Goal: Information Seeking & Learning: Learn about a topic

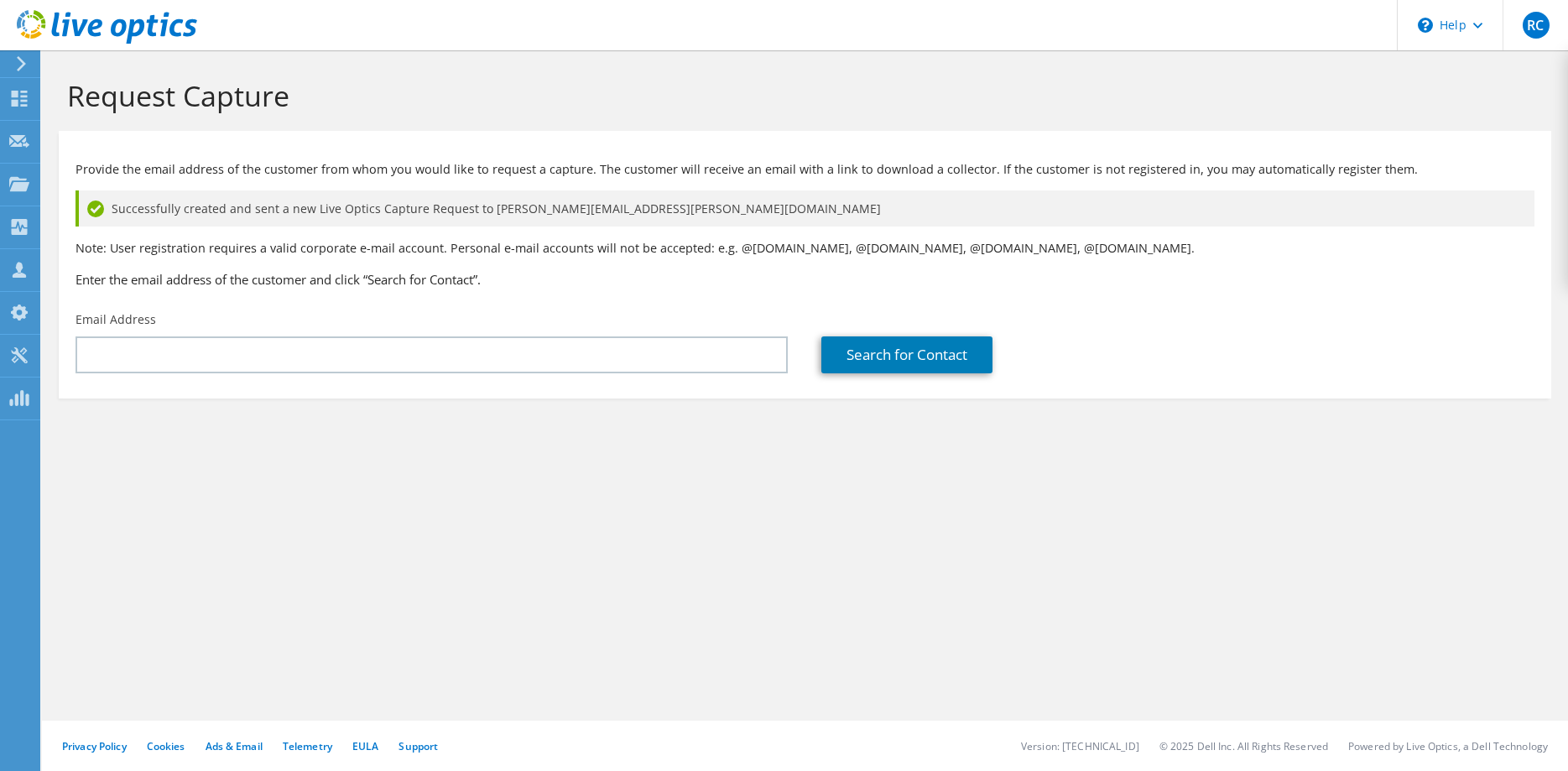
click at [25, 63] on use at bounding box center [21, 63] width 9 height 15
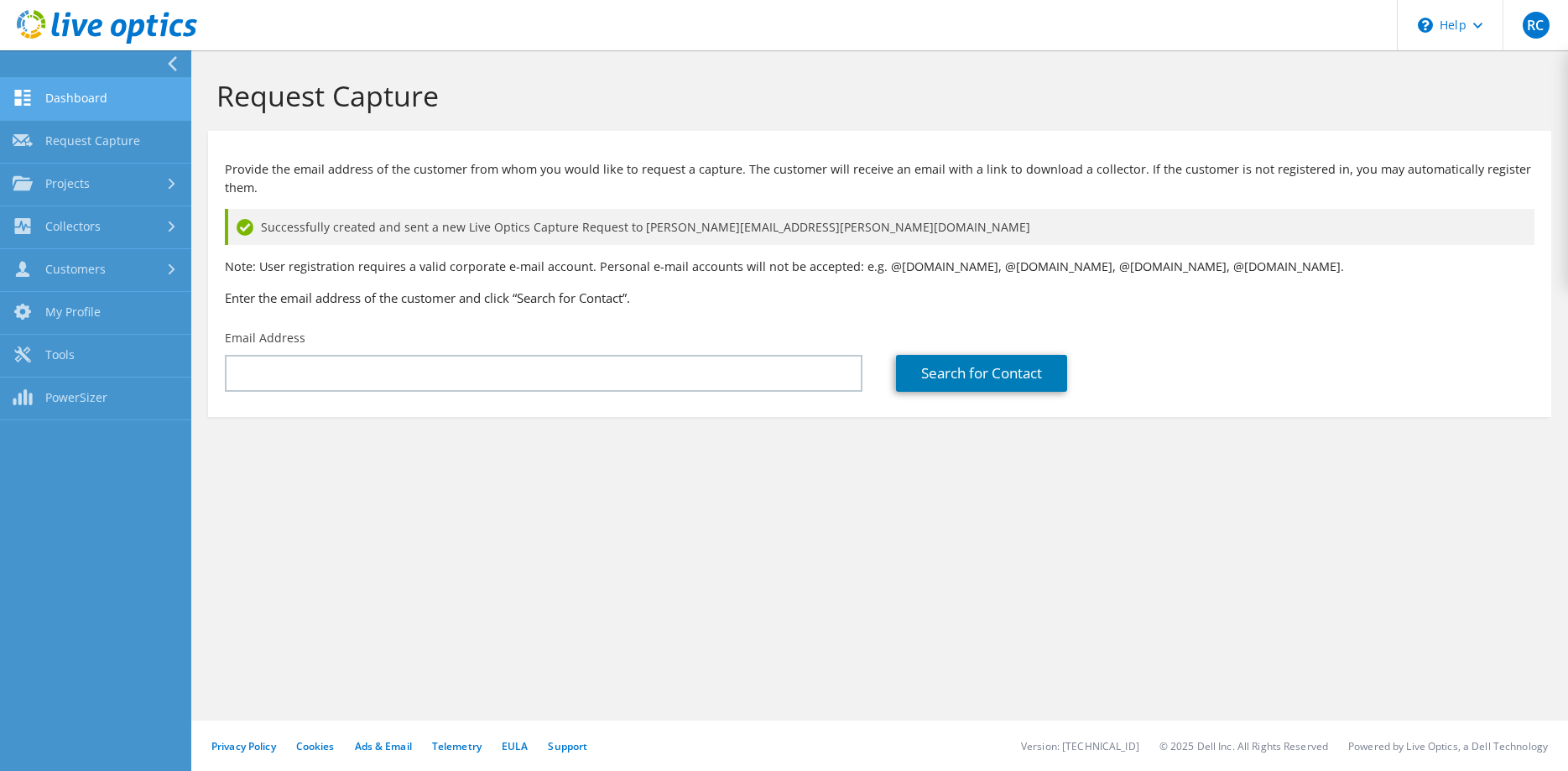
click at [66, 89] on link "Dashboard" at bounding box center [95, 100] width 191 height 43
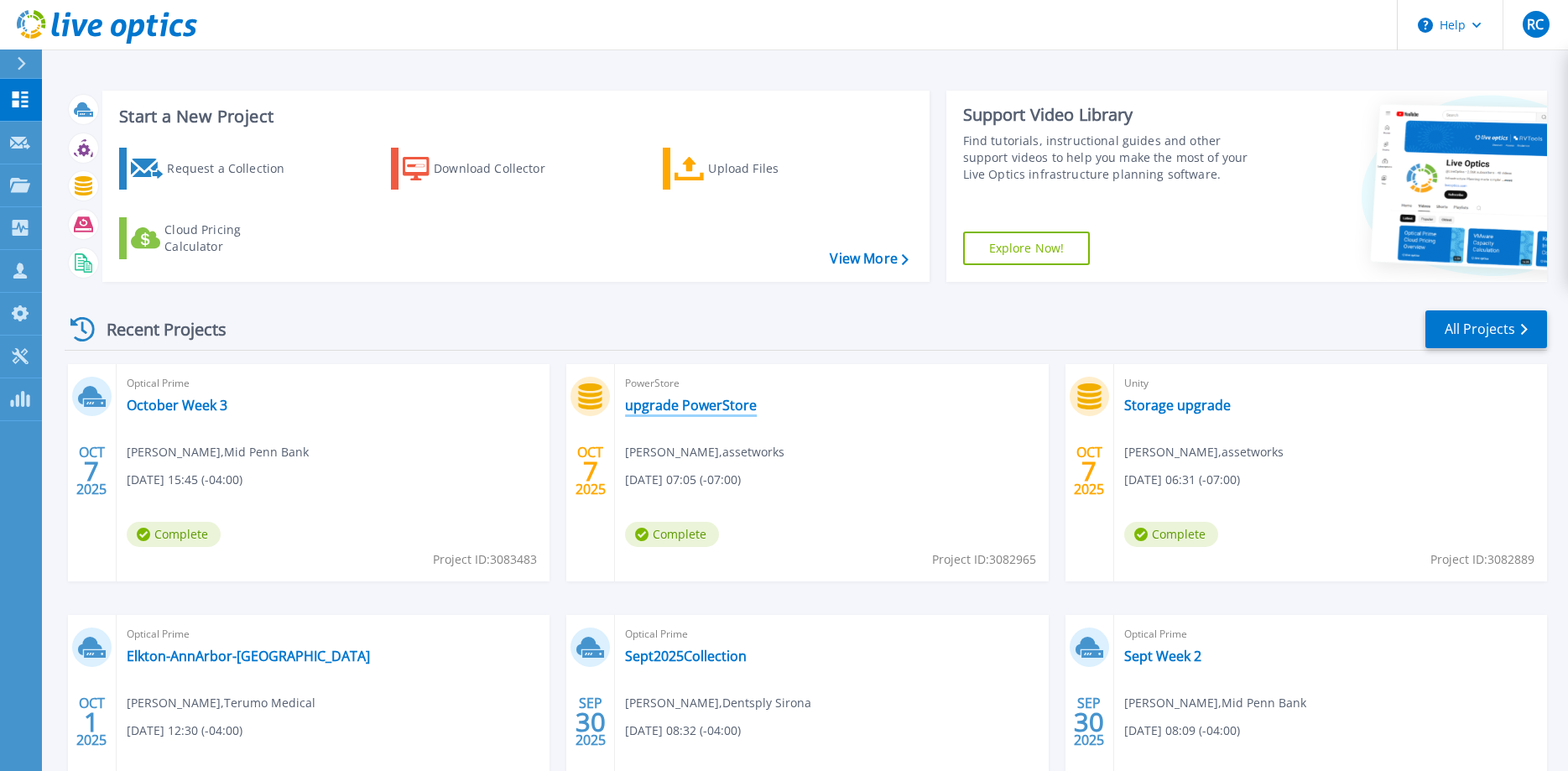
click at [699, 406] on link "upgrade PowerStore" at bounding box center [691, 405] width 132 height 17
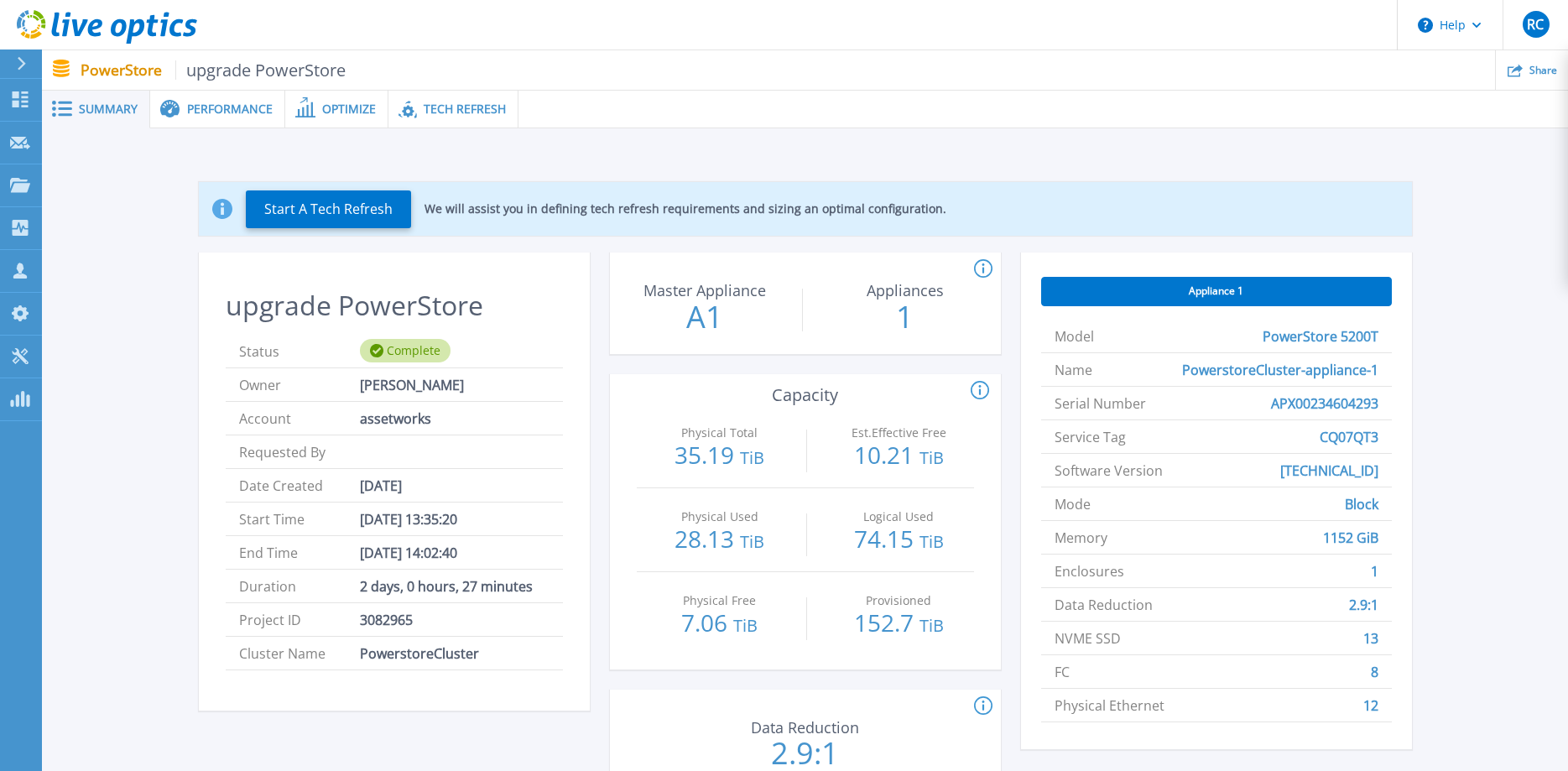
click at [471, 111] on span "Tech Refresh" at bounding box center [465, 109] width 82 height 12
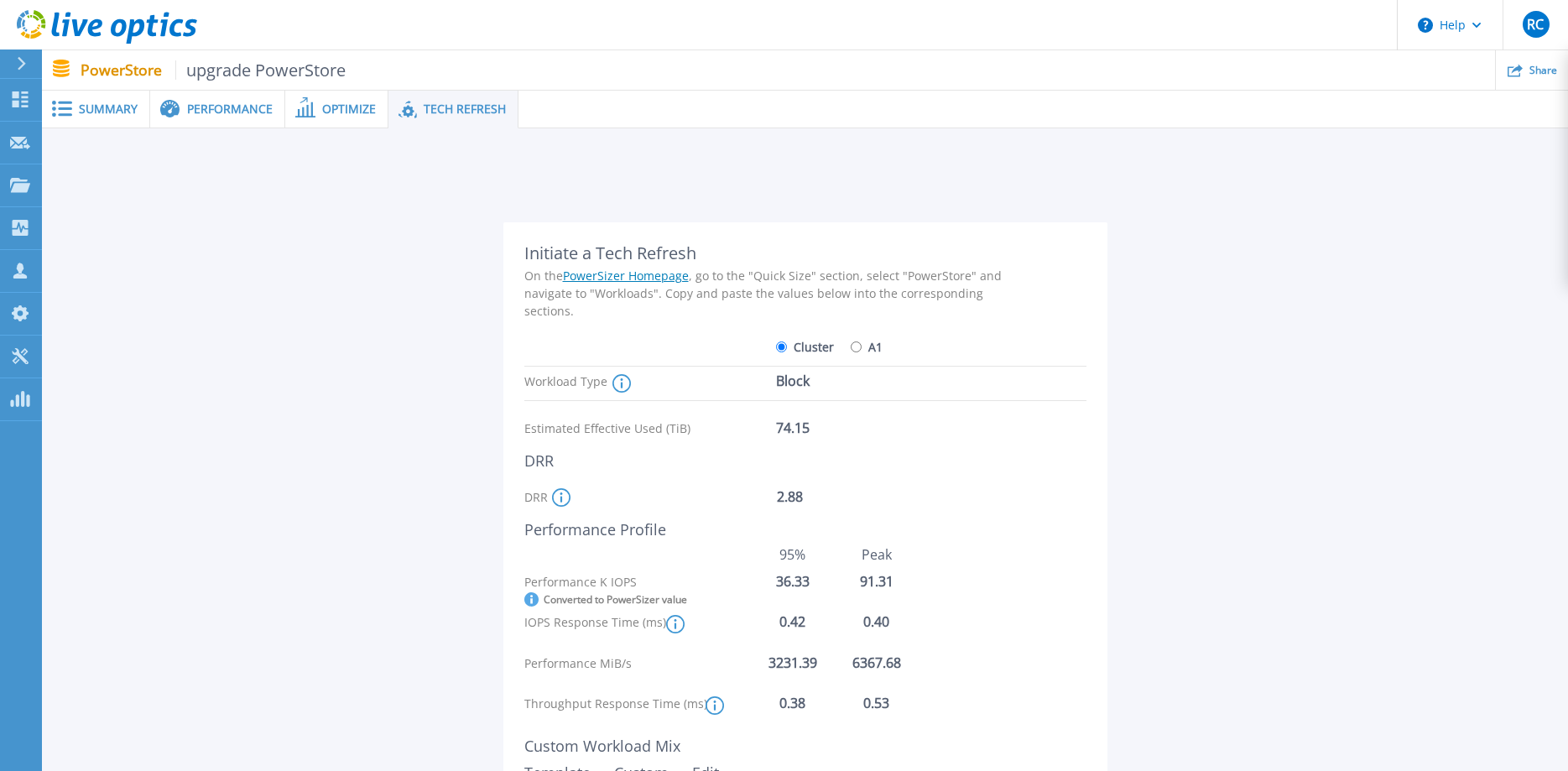
click at [122, 110] on span "Summary" at bounding box center [109, 109] width 59 height 12
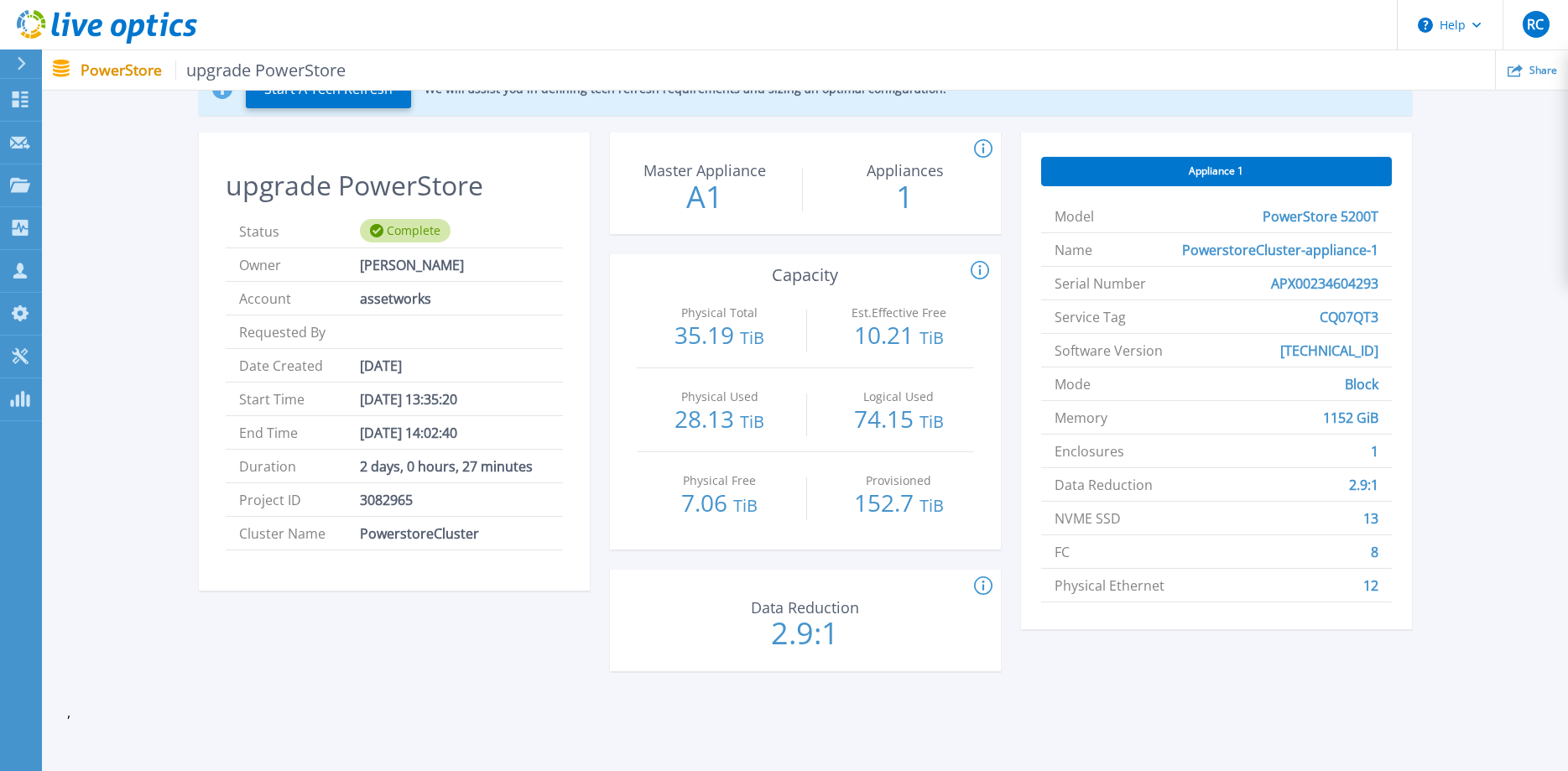
scroll to position [85, 0]
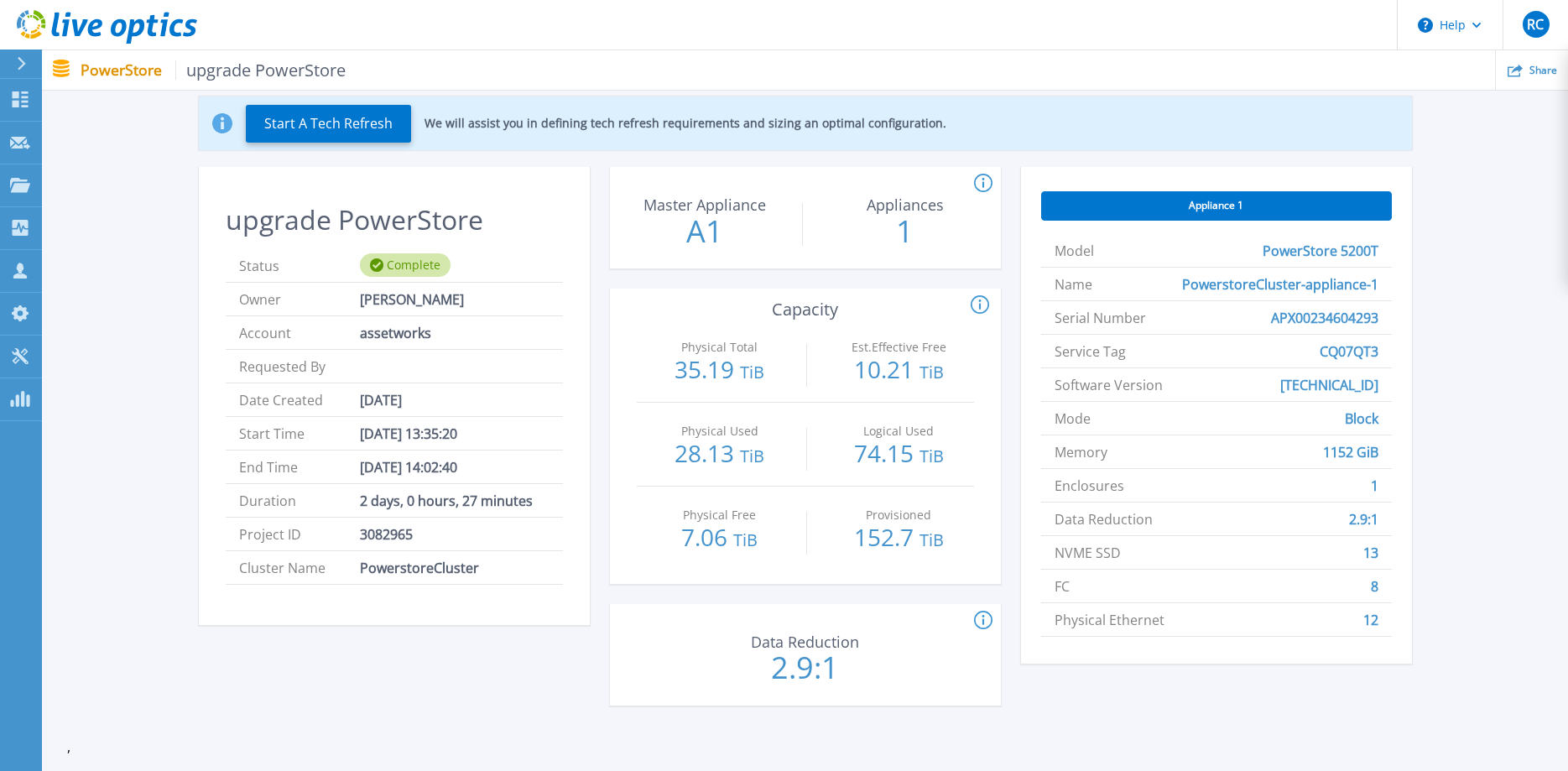
click at [982, 622] on icon at bounding box center [982, 621] width 19 height 20
click at [1468, 459] on div "Start A Tech Refresh We will assist you in defining tech refresh requirements a…" at bounding box center [804, 404] width 1475 height 670
click at [1088, 698] on div "Appliance 1 Model PowerStore 5200T Name PowerstoreCluster-appliance-1 Serial Nu…" at bounding box center [1216, 447] width 391 height 559
click at [1093, 572] on icon at bounding box center [1093, 568] width 8 height 8
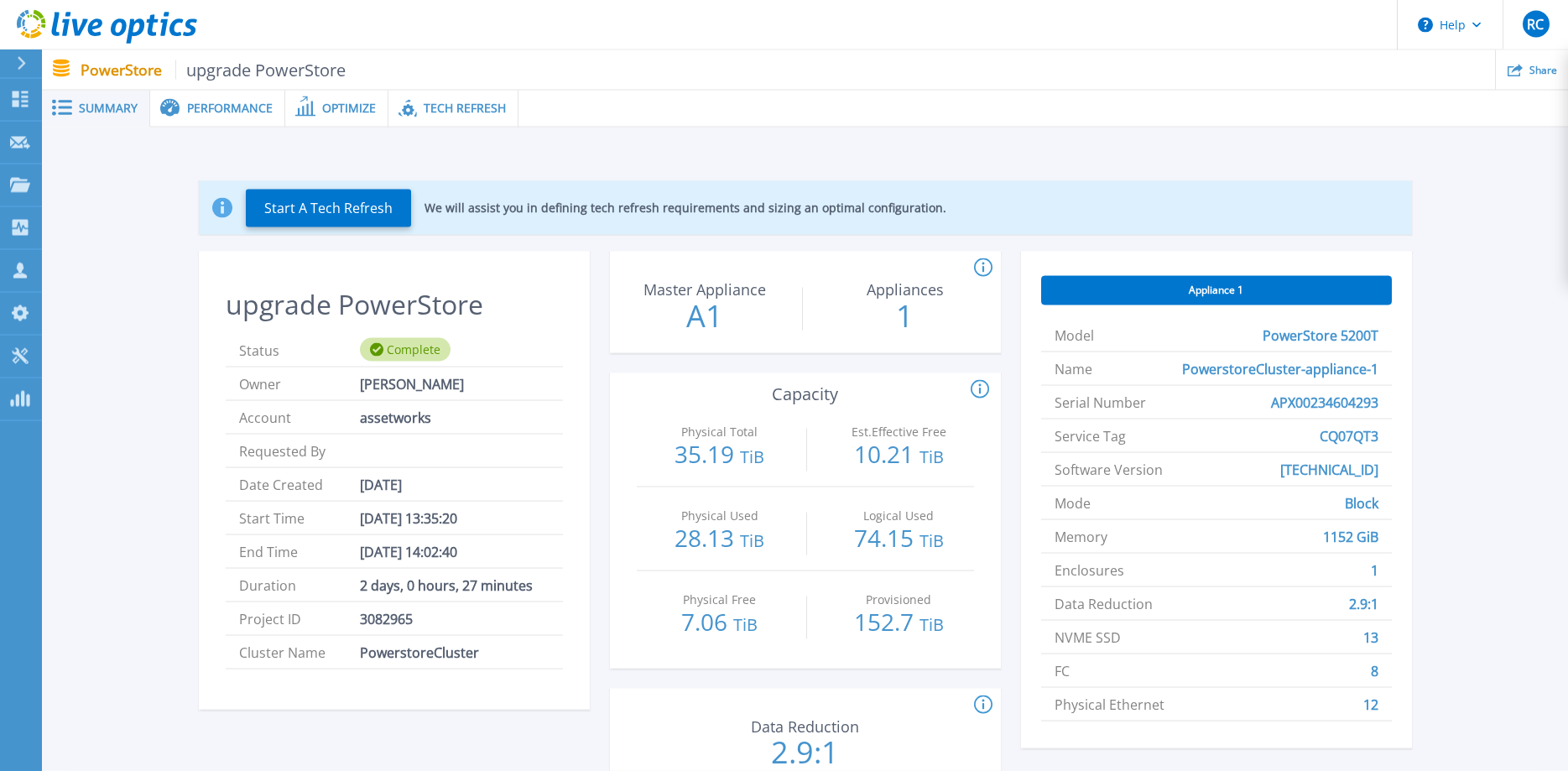
scroll to position [0, 0]
click at [230, 115] on span "Performance" at bounding box center [230, 109] width 85 height 12
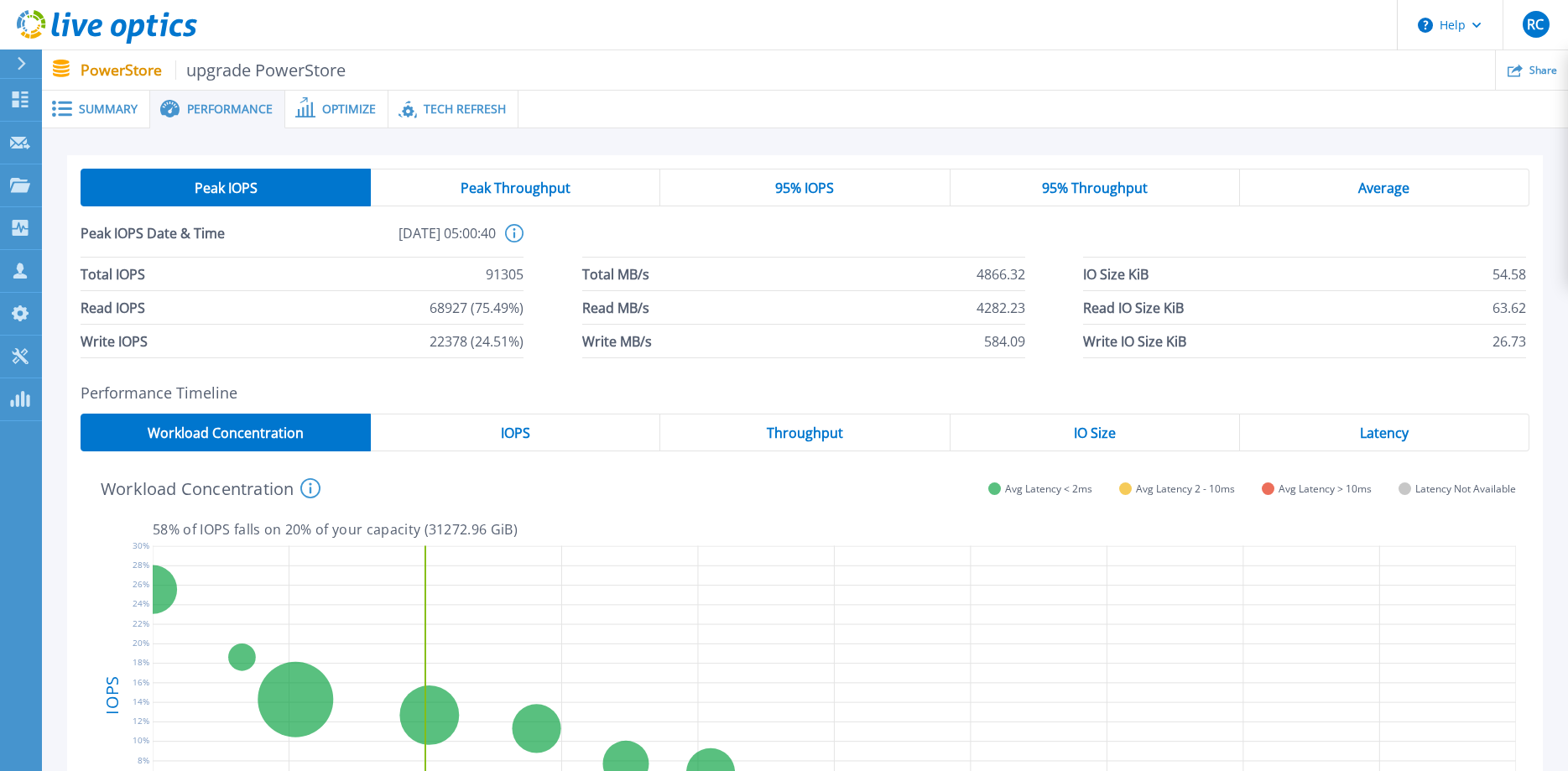
click at [357, 110] on span "Optimize" at bounding box center [349, 109] width 53 height 12
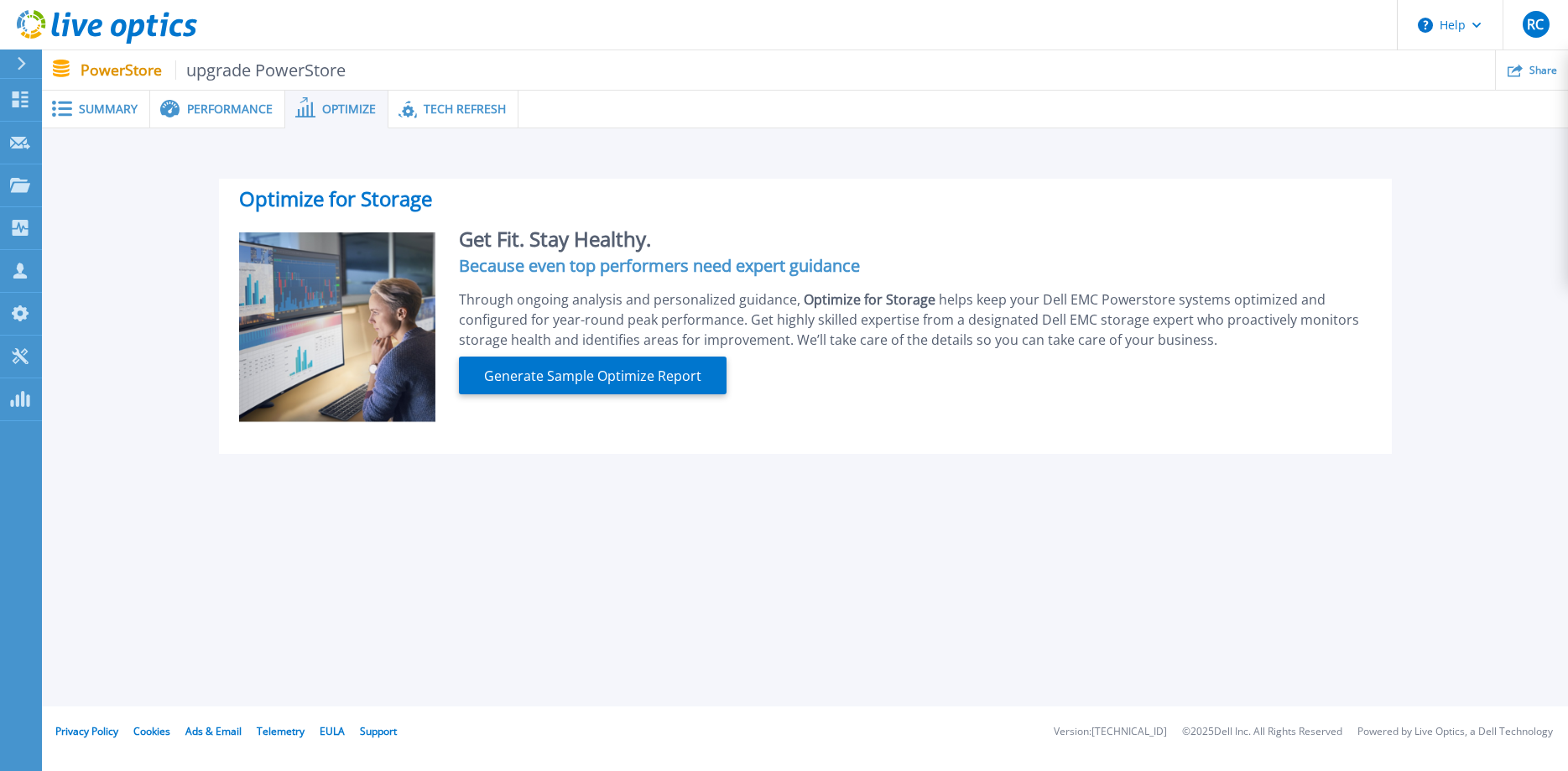
click at [238, 103] on span "Performance" at bounding box center [230, 109] width 85 height 12
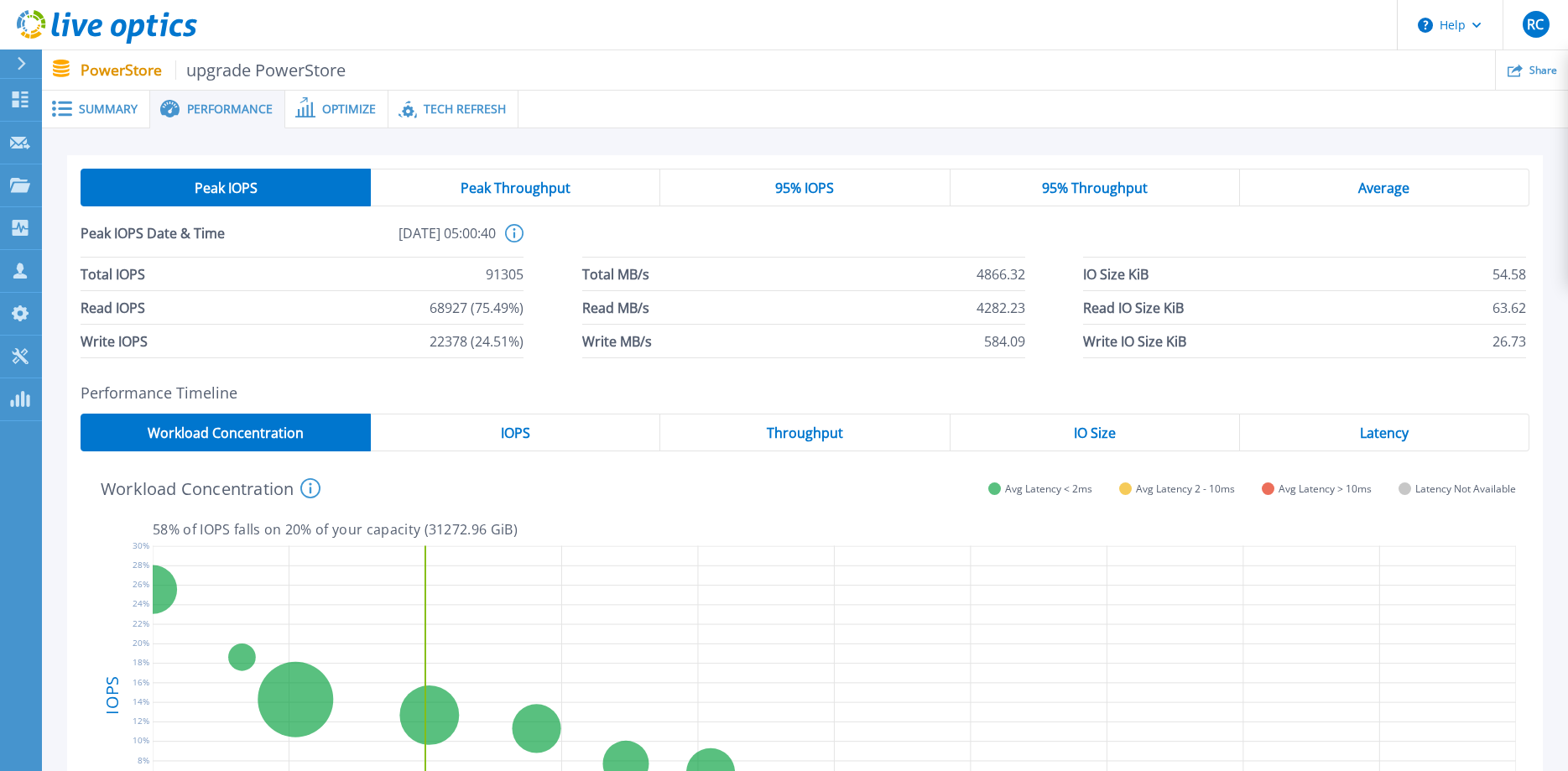
click at [116, 107] on span "Summary" at bounding box center [109, 109] width 59 height 12
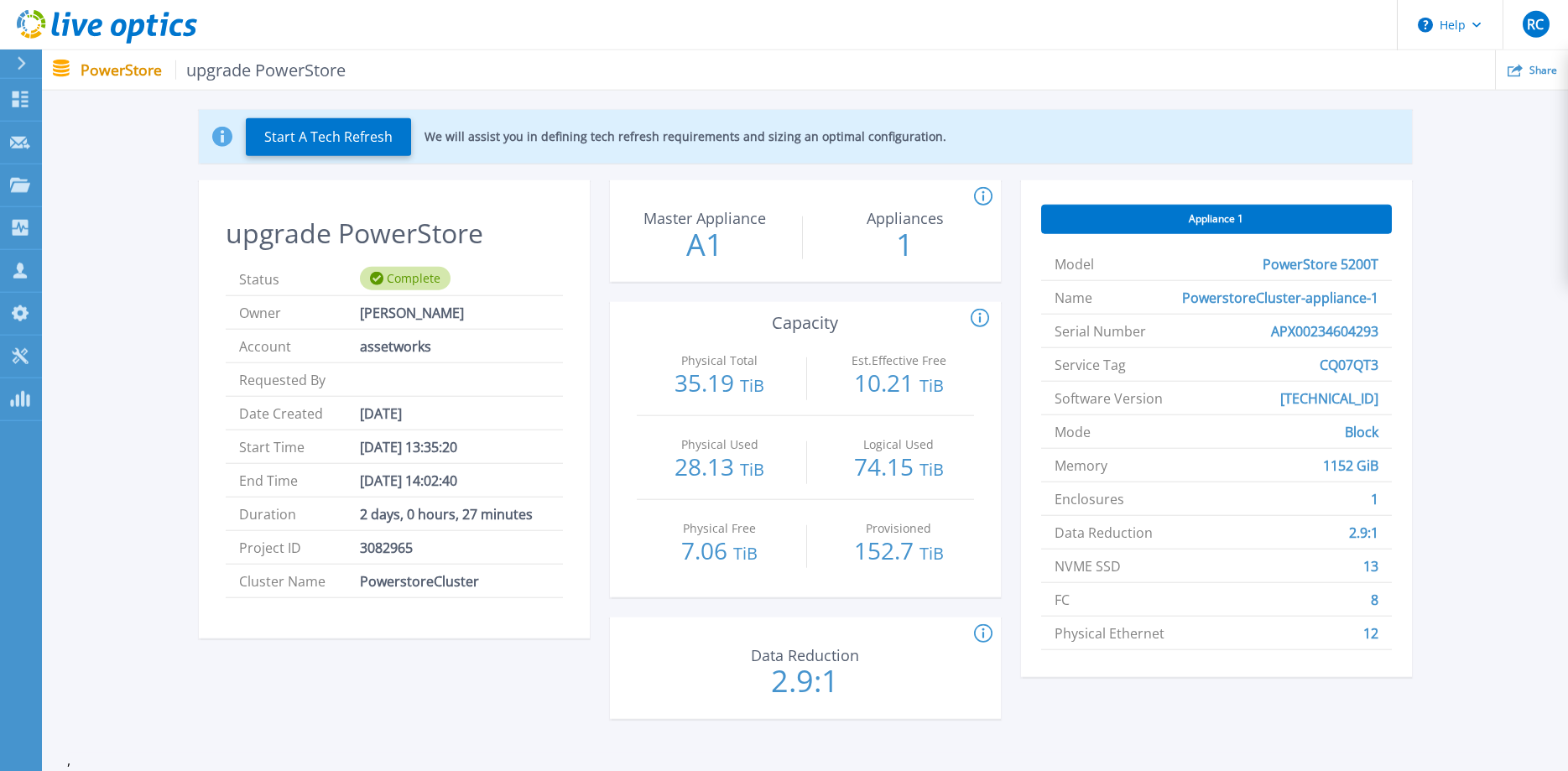
scroll to position [37, 0]
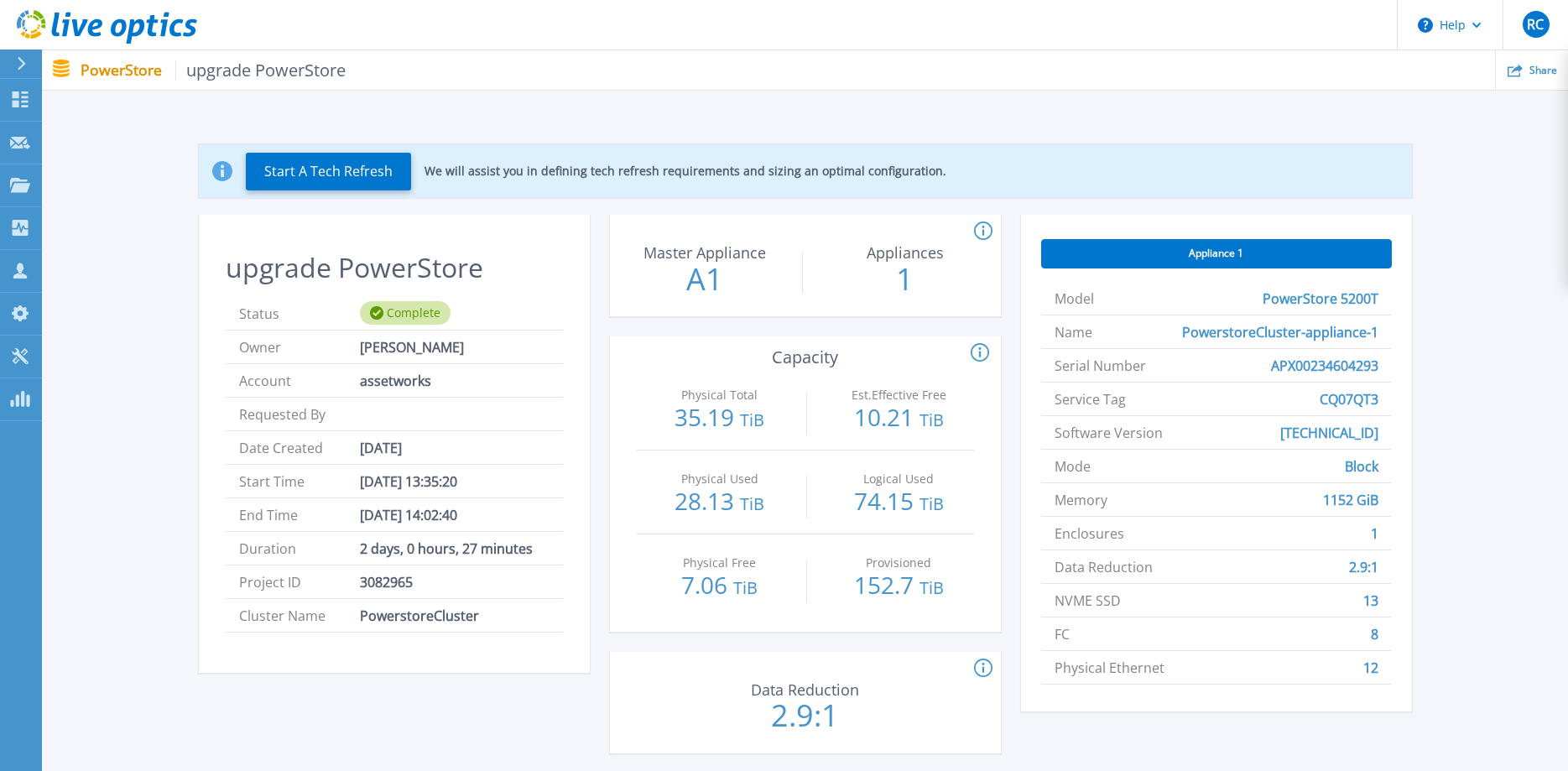
click at [1189, 257] on span "Appliance 1" at bounding box center [1216, 253] width 54 height 13
click at [263, 73] on span "upgrade PowerStore" at bounding box center [261, 70] width 171 height 20
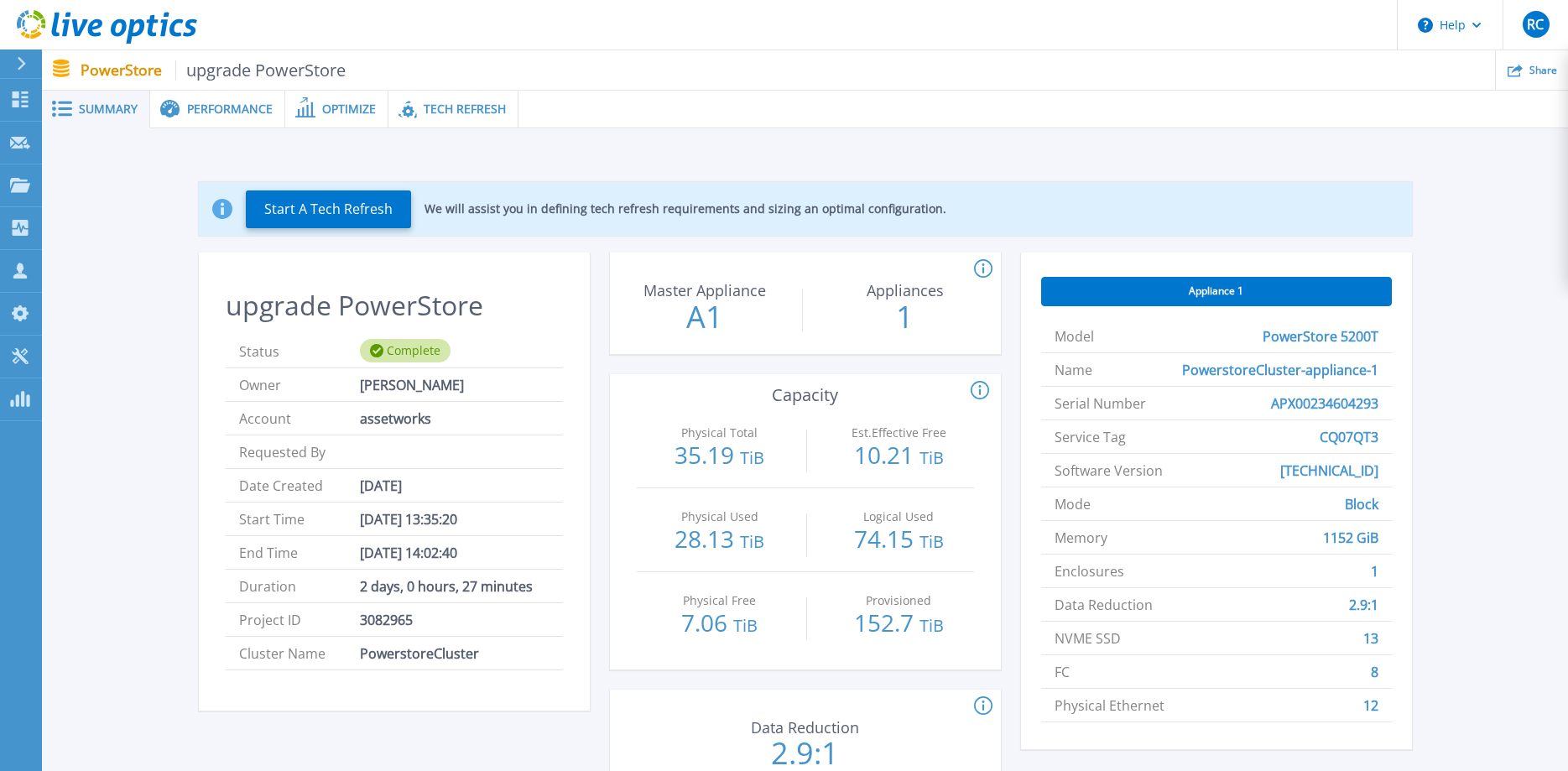
click at [470, 109] on span "Tech Refresh" at bounding box center [465, 109] width 82 height 12
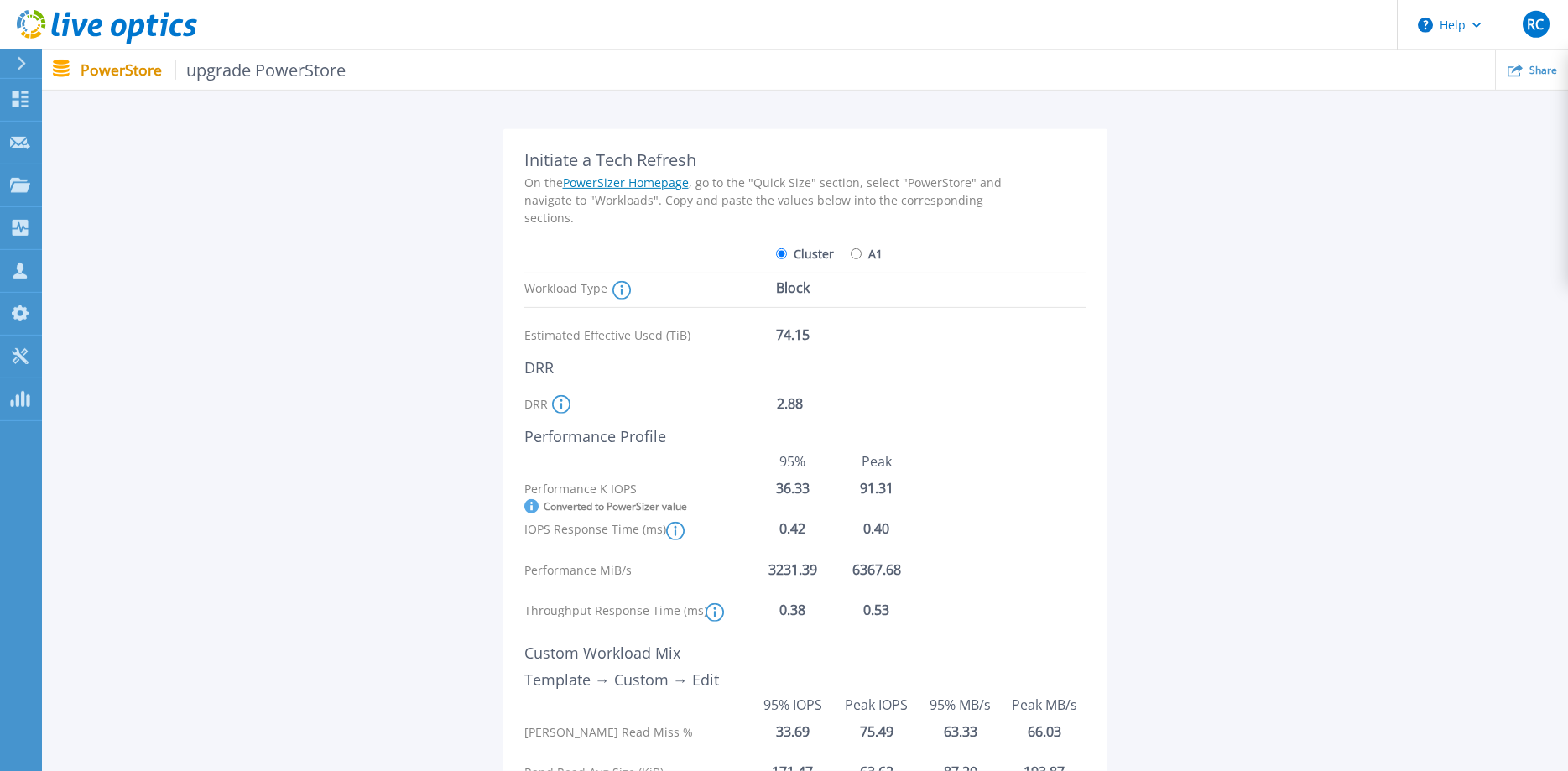
scroll to position [85, 0]
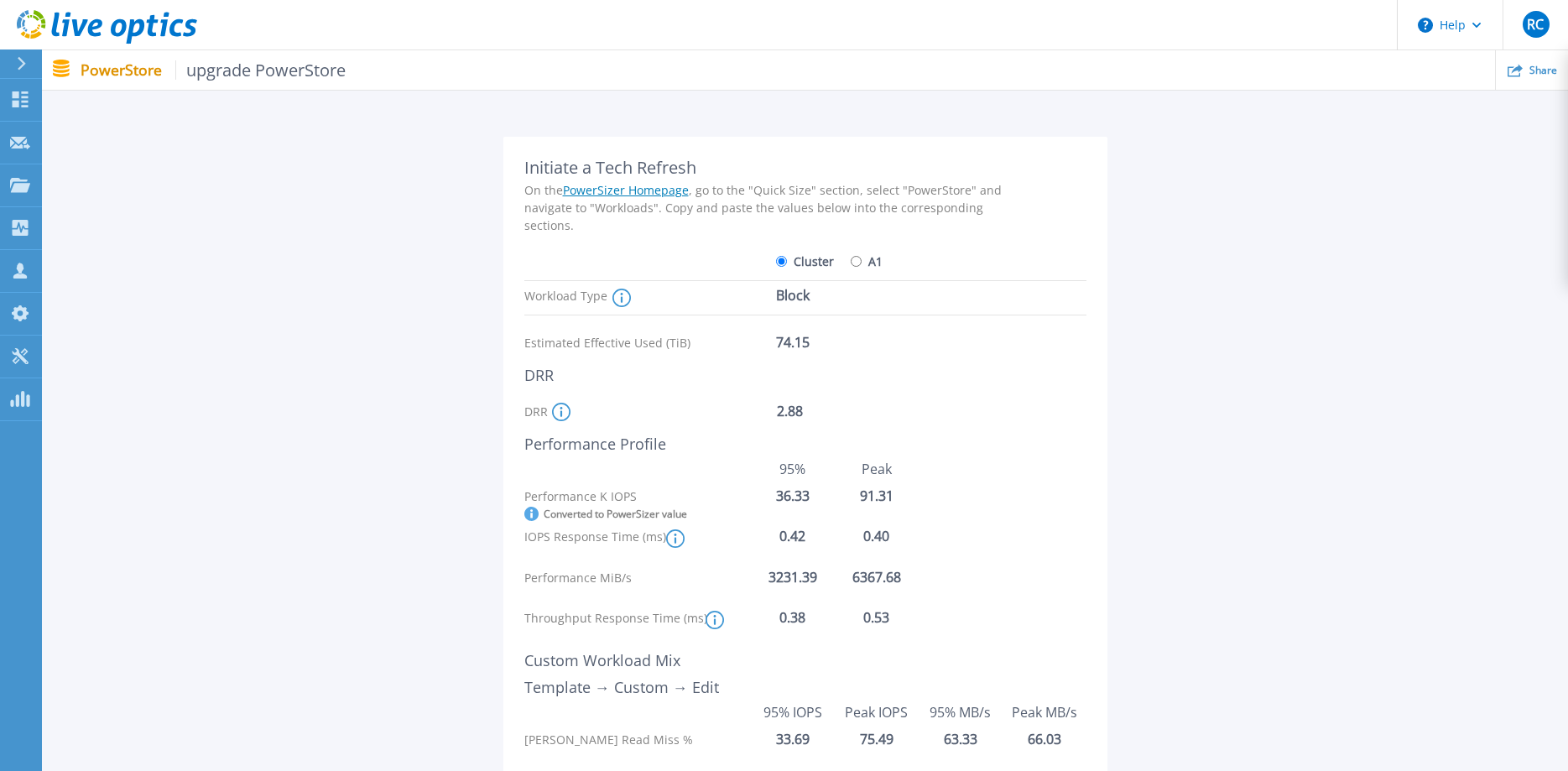
click at [856, 261] on input "A1" at bounding box center [856, 261] width 11 height 11
radio input "true"
click at [780, 262] on input "Cluster" at bounding box center [781, 261] width 11 height 11
radio input "true"
click at [860, 258] on input "A1" at bounding box center [856, 261] width 11 height 11
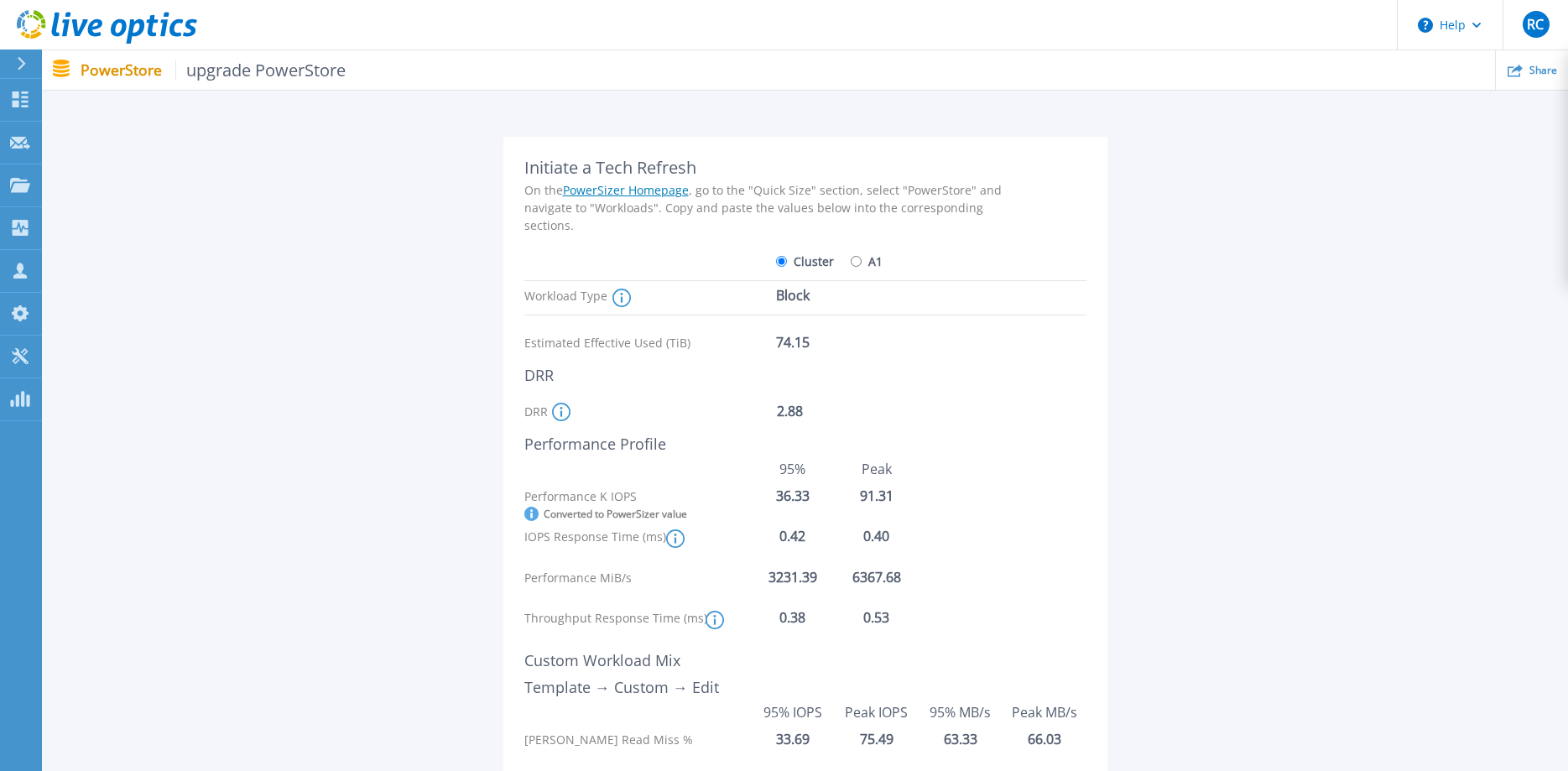
radio input "true"
click at [778, 263] on input "Cluster" at bounding box center [781, 261] width 11 height 11
radio input "true"
radio input "false"
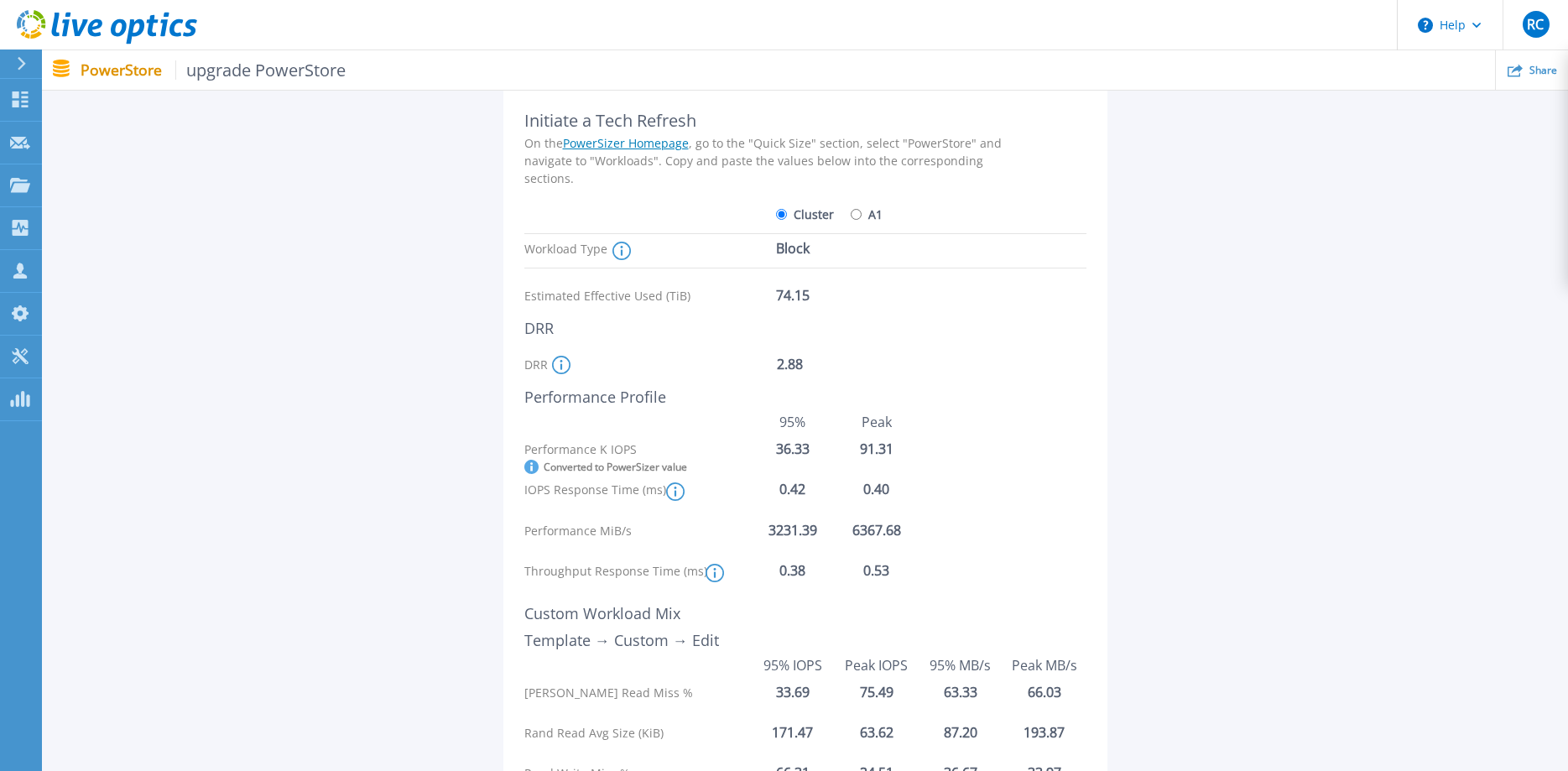
scroll to position [171, 0]
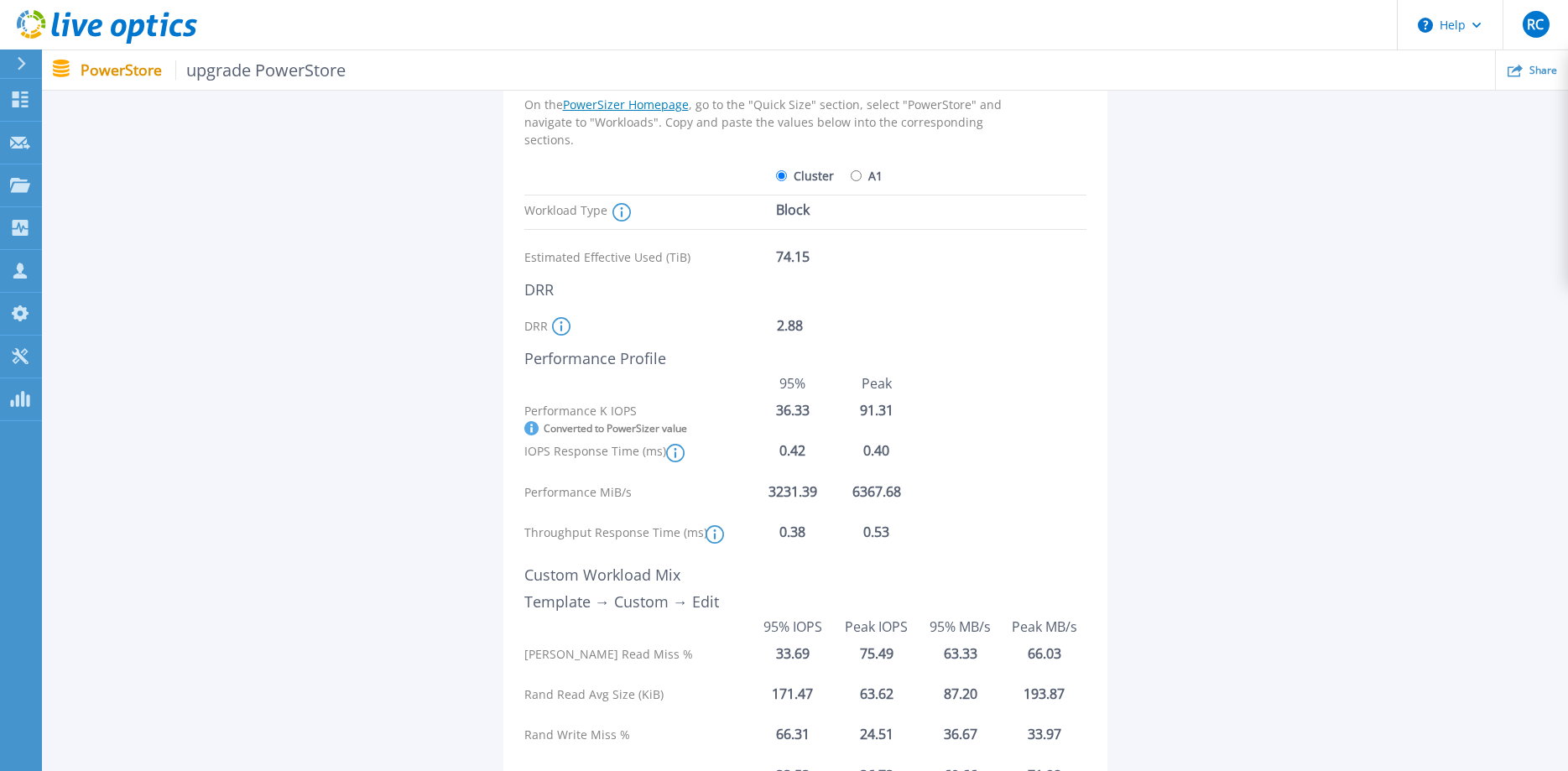
click at [560, 329] on icon at bounding box center [561, 325] width 3 height 10
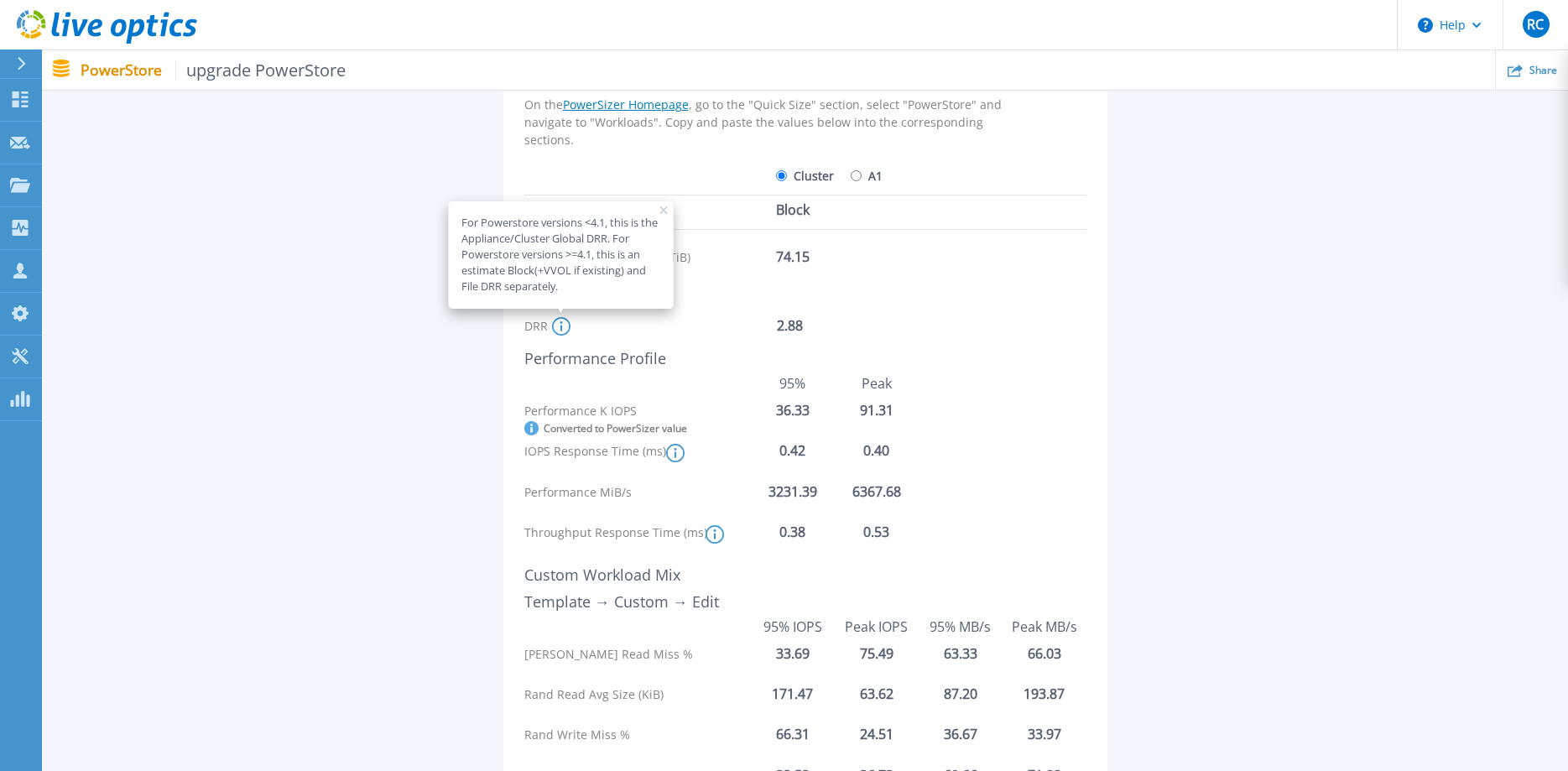
click at [22, 64] on icon at bounding box center [21, 63] width 9 height 13
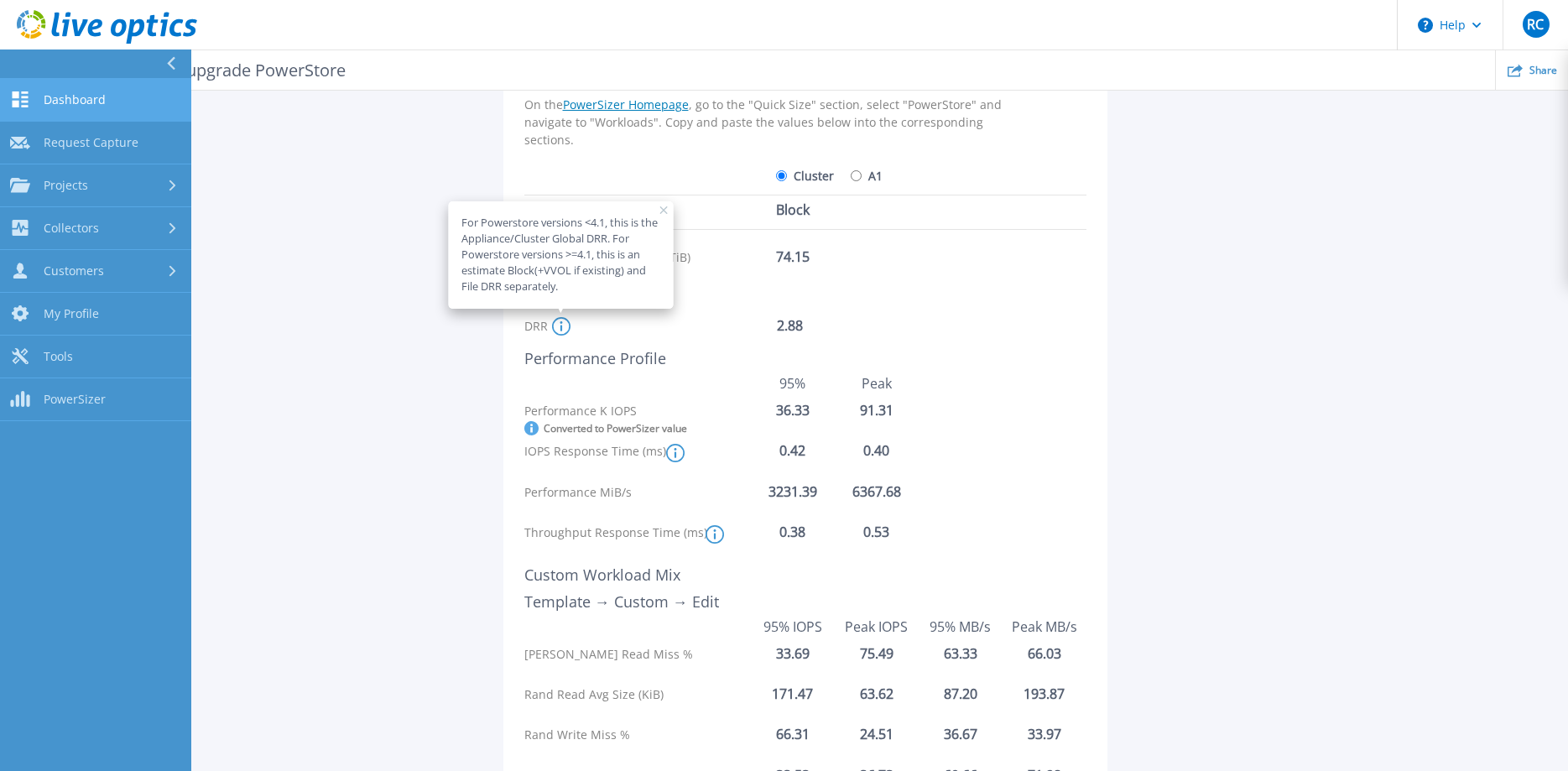
click at [75, 91] on link "Dashboard Dashboard" at bounding box center [95, 101] width 191 height 43
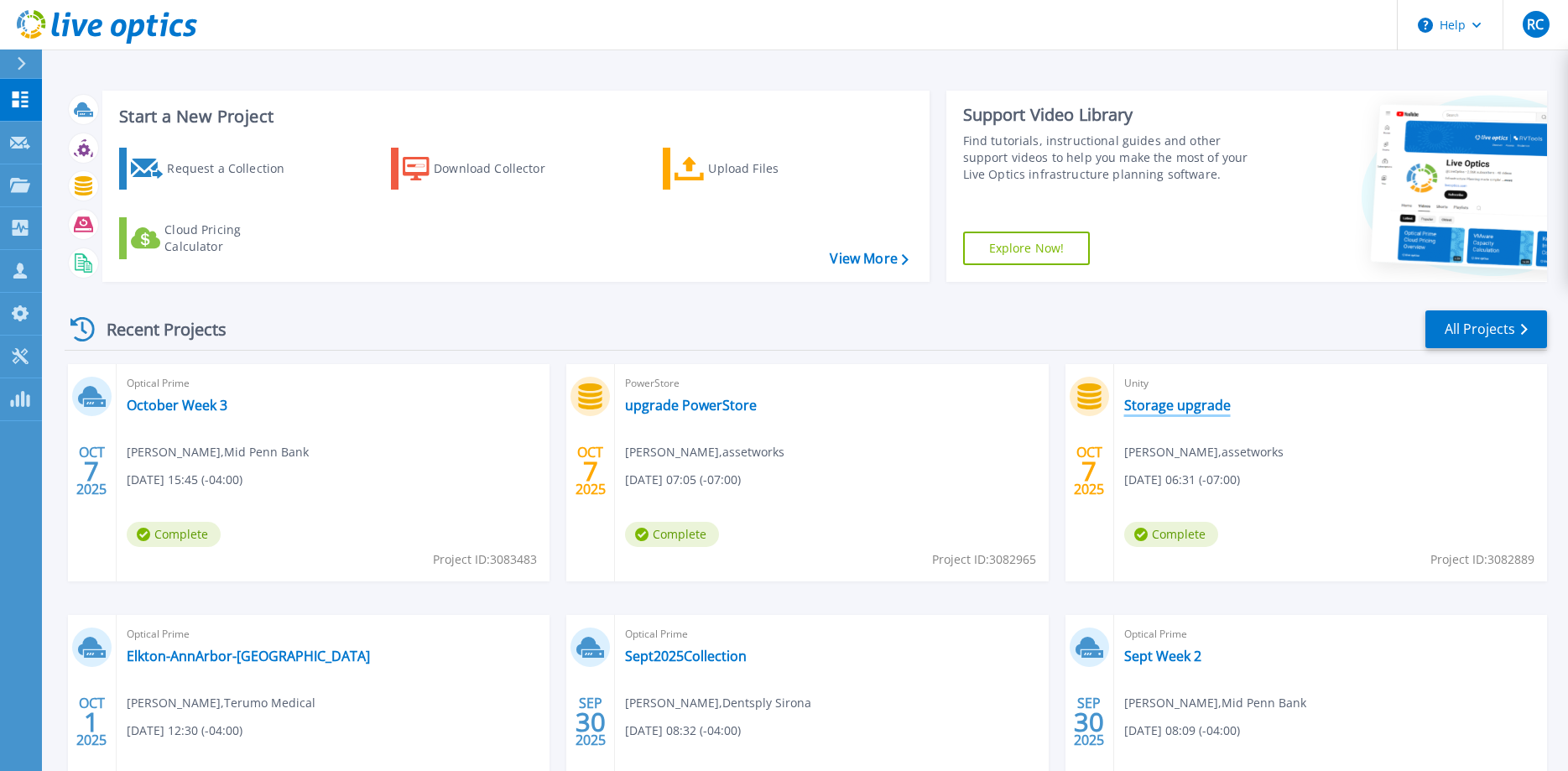
click at [1200, 407] on link "Storage upgrade" at bounding box center [1177, 405] width 107 height 17
